Goal: Consume media (video, audio)

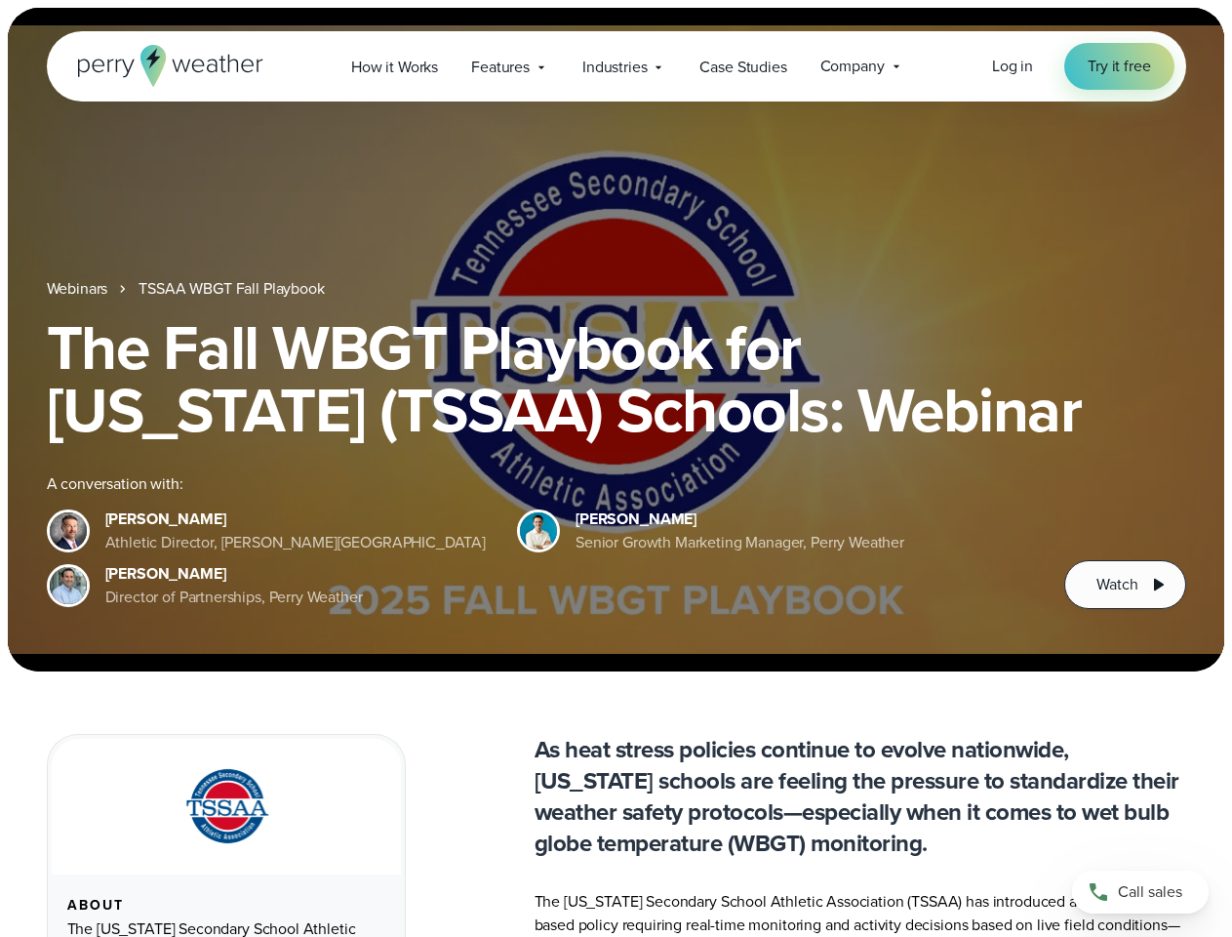
click at [616, 468] on div "The Fall WBGT Playbook for [US_STATE] (TSSAA) Schools: Webinar A conversation w…" at bounding box center [617, 462] width 1140 height 293
click at [616, 66] on span "Industries" at bounding box center [615, 67] width 64 height 23
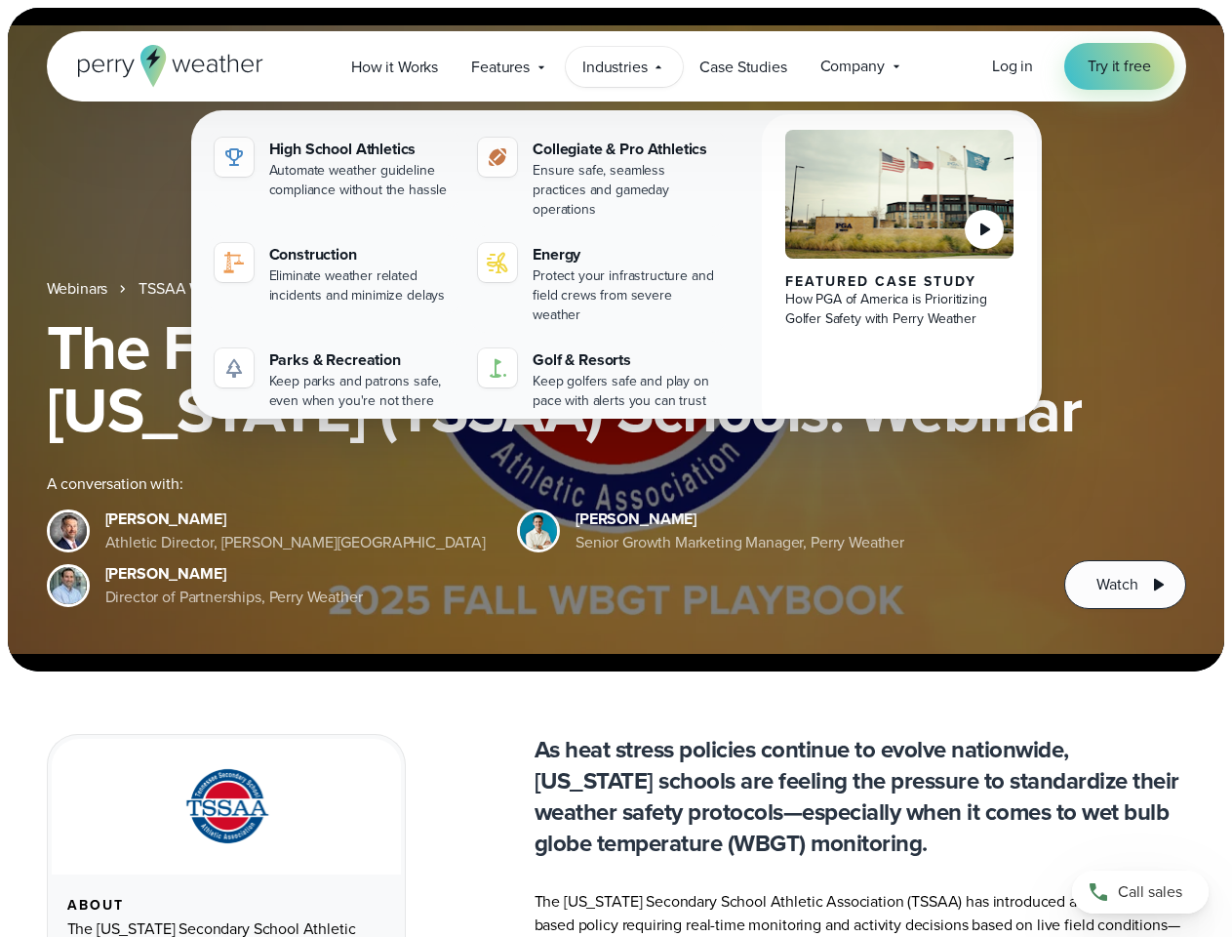
click at [616, 340] on h1 "The Fall WBGT Playbook for [US_STATE] (TSSAA) Schools: Webinar" at bounding box center [617, 378] width 1140 height 125
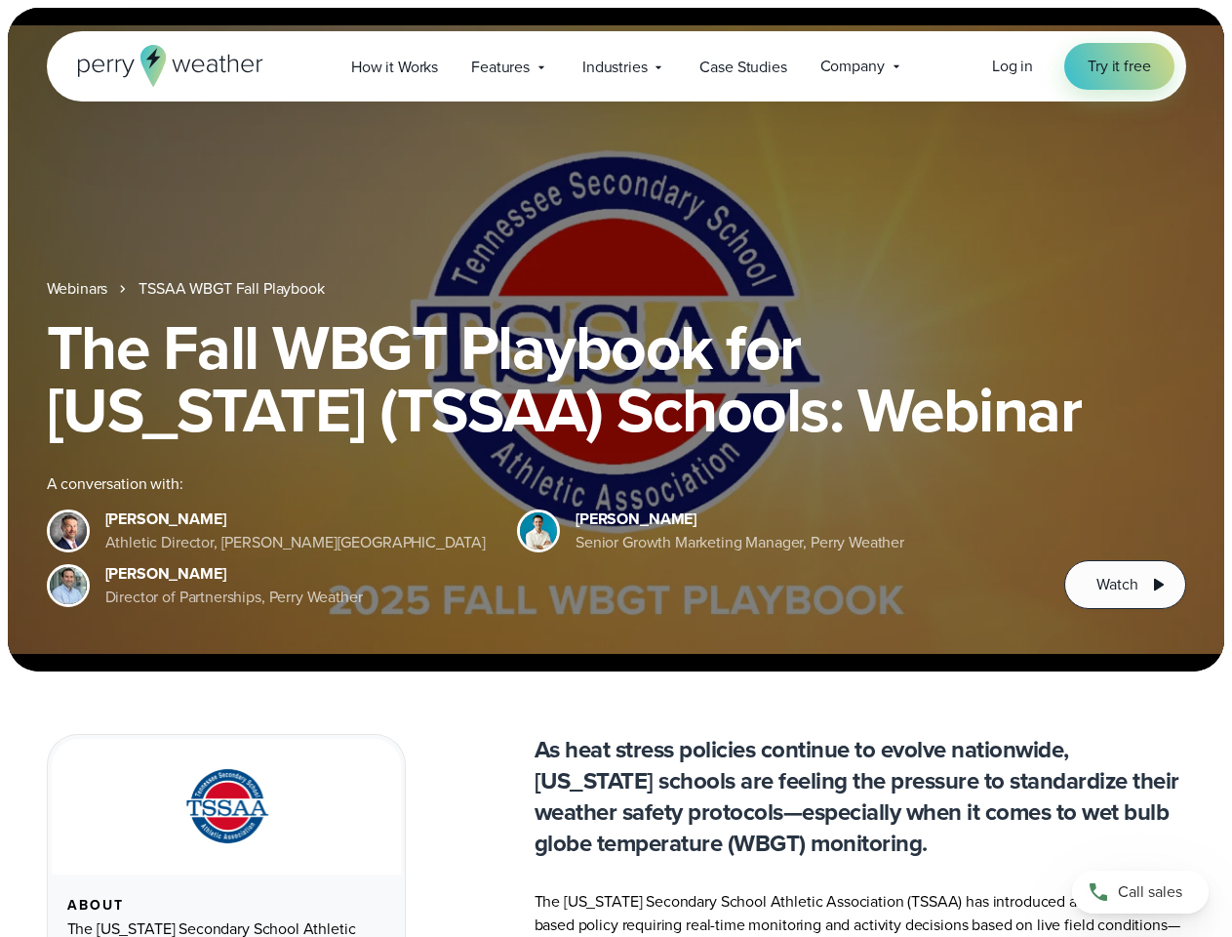
click at [233, 289] on link "TSSAA WBGT Fall Playbook" at bounding box center [231, 288] width 185 height 23
click at [1125, 584] on span "Watch" at bounding box center [1117, 584] width 41 height 23
